Goal: Information Seeking & Learning: Learn about a topic

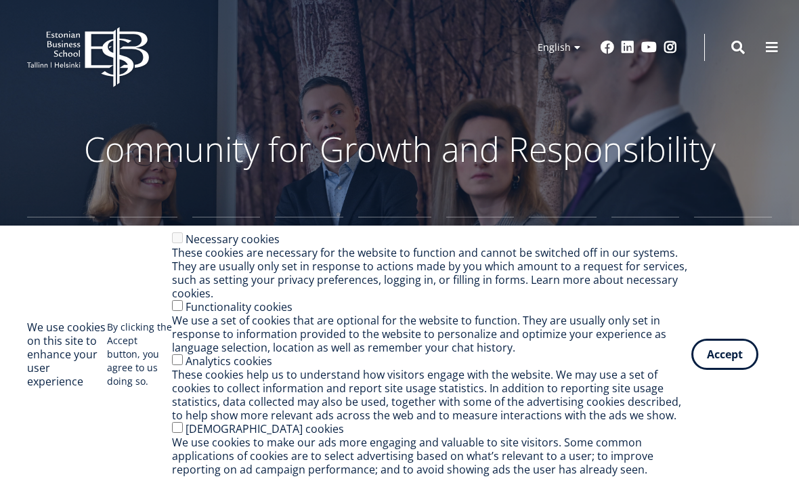
click at [737, 356] on button "Accept" at bounding box center [724, 353] width 67 height 31
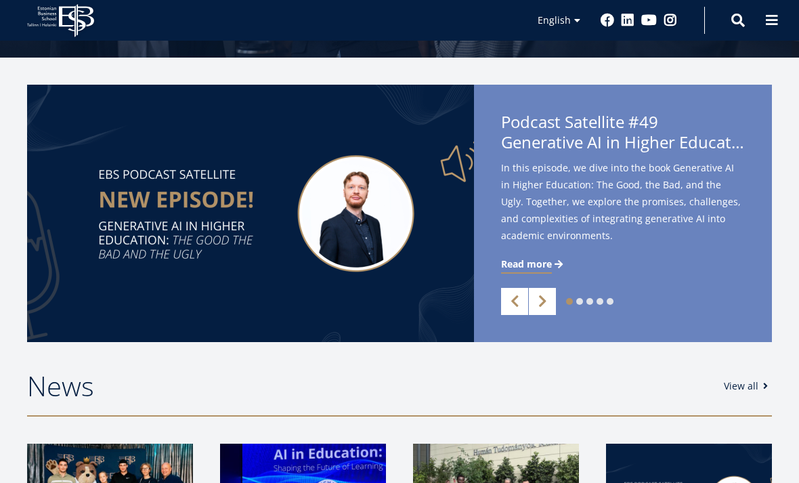
scroll to position [249, 0]
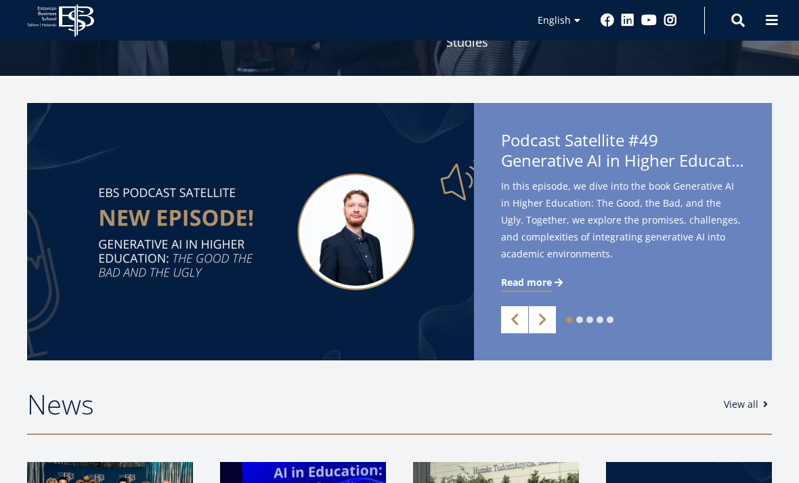
click at [563, 44] on link "Estonian" at bounding box center [553, 40] width 68 height 20
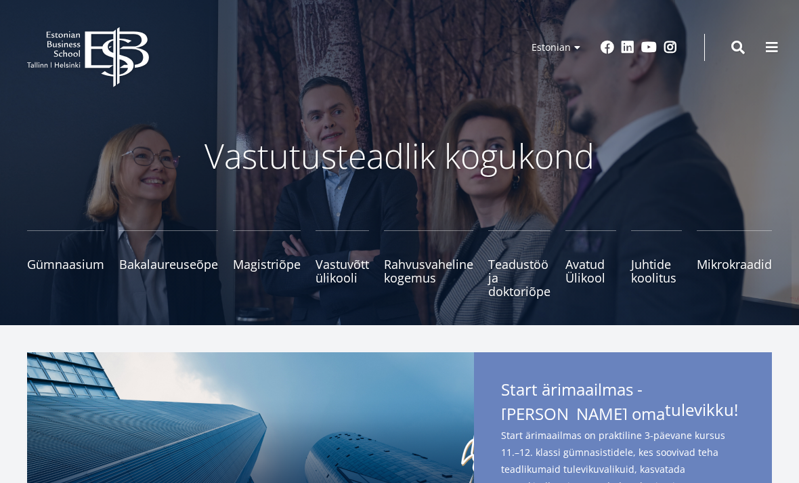
click at [565, 65] on link "English" at bounding box center [553, 68] width 68 height 20
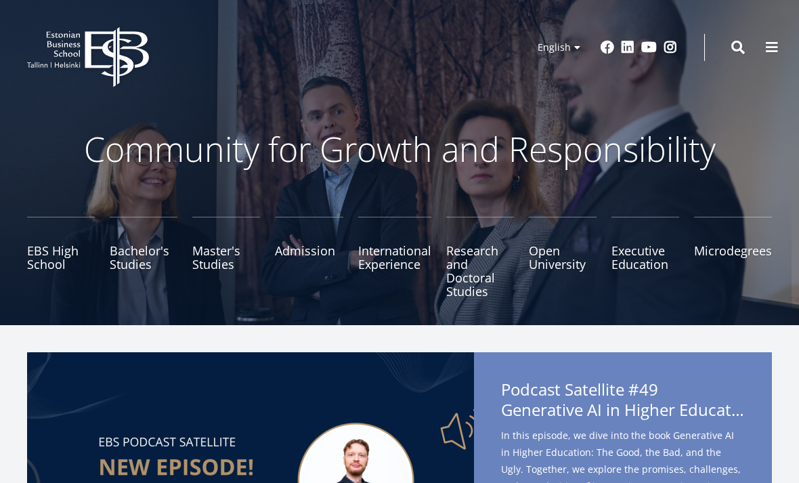
click at [141, 272] on link "Bachelor's Studies" at bounding box center [144, 257] width 68 height 81
click at [193, 252] on link "Master's Studies" at bounding box center [226, 257] width 68 height 81
click at [742, 264] on link "Microdegrees" at bounding box center [733, 257] width 78 height 81
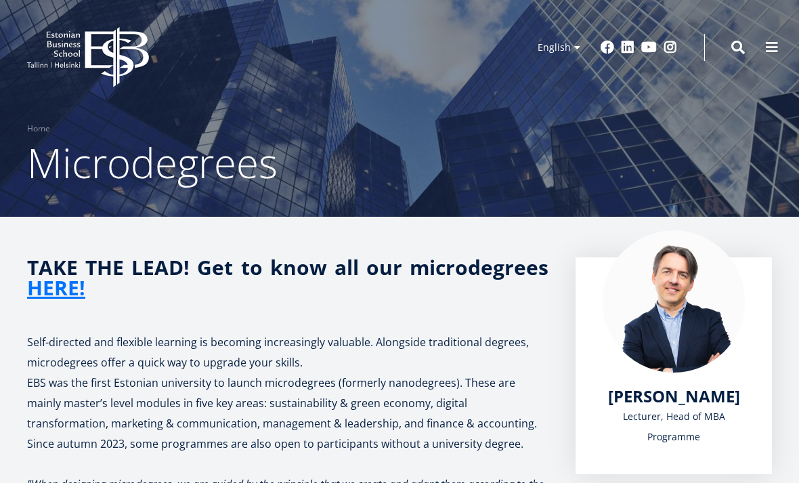
click at [47, 125] on link "Home" at bounding box center [38, 129] width 23 height 14
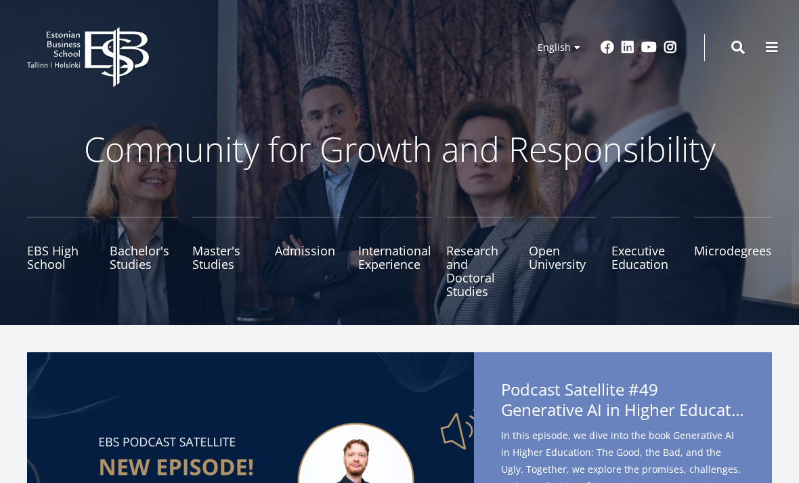
click at [145, 258] on link "Bachelor's Studies" at bounding box center [144, 257] width 68 height 81
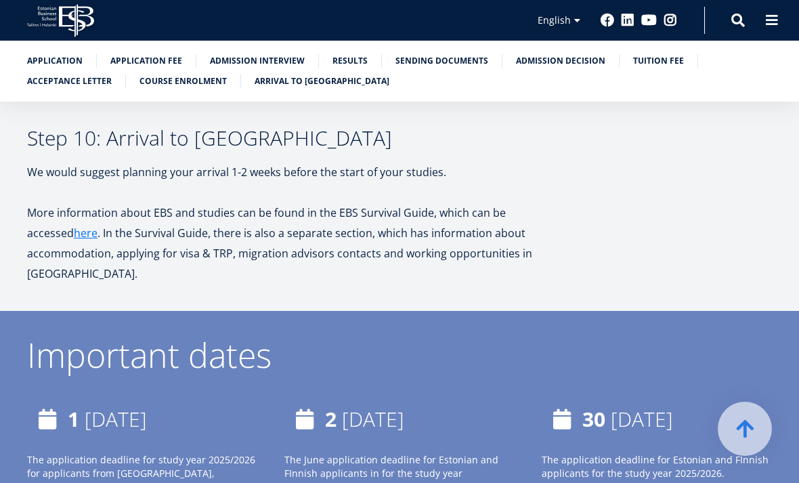
scroll to position [4006, 0]
